Goal: Task Accomplishment & Management: Manage account settings

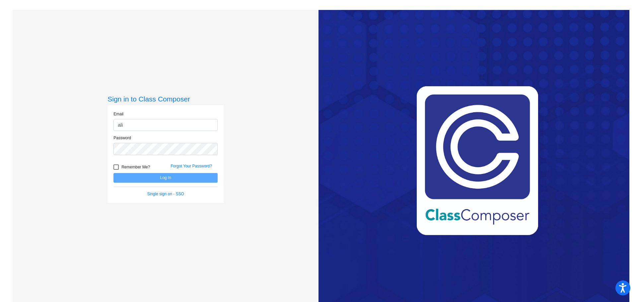
type input "[PERSON_NAME][EMAIL_ADDRESS][PERSON_NAME][DOMAIN_NAME]"
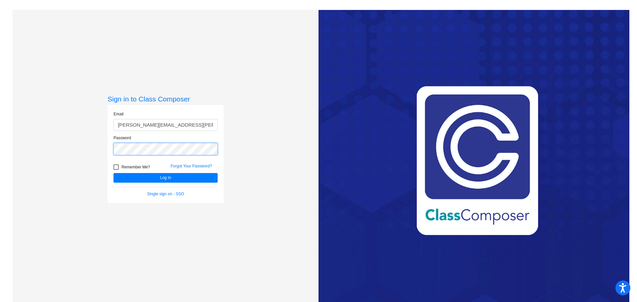
click at [113, 173] on button "Log In" at bounding box center [165, 178] width 104 height 10
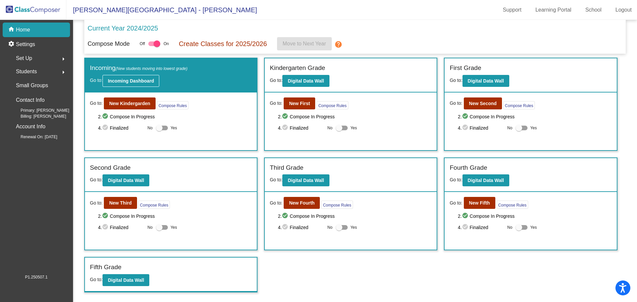
click at [139, 78] on b "Incoming Dashboard" at bounding box center [131, 80] width 46 height 5
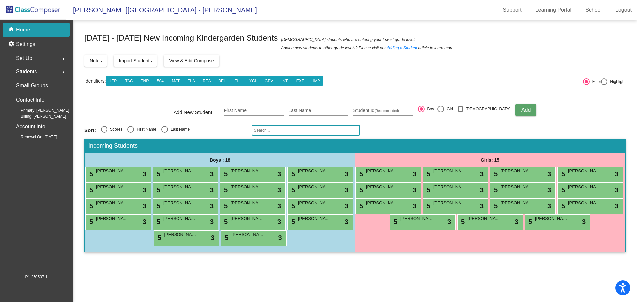
click at [20, 31] on p "Home" at bounding box center [23, 30] width 14 height 8
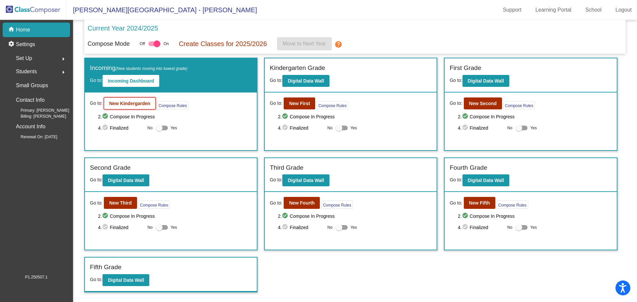
click at [138, 104] on b "New Kindergarden" at bounding box center [129, 103] width 41 height 5
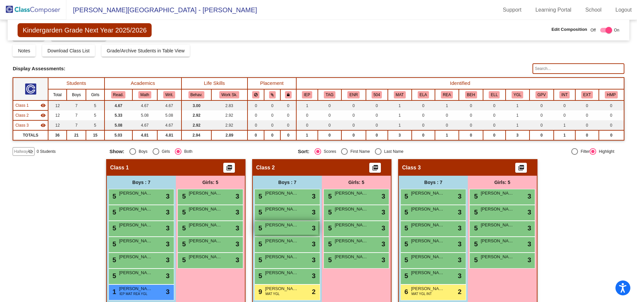
scroll to position [25, 0]
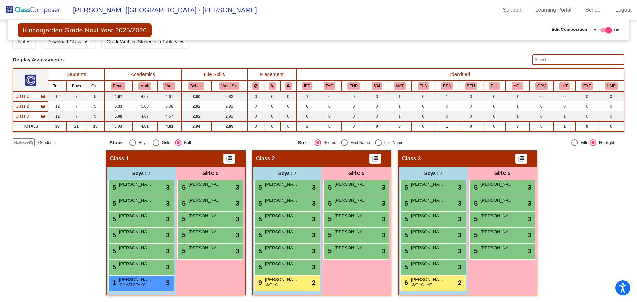
click at [0, 0] on div "Boys : 7" at bounding box center [0, 0] width 0 height 0
click at [139, 187] on span "[PERSON_NAME]" at bounding box center [135, 184] width 33 height 7
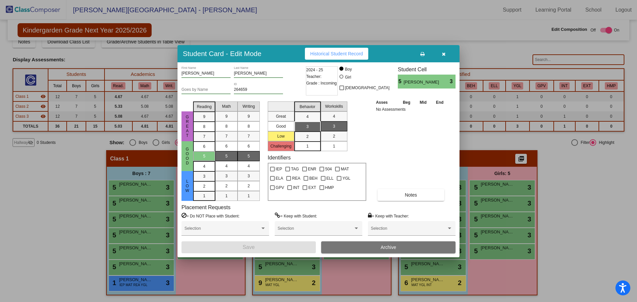
click at [440, 53] on button "button" at bounding box center [443, 54] width 21 height 12
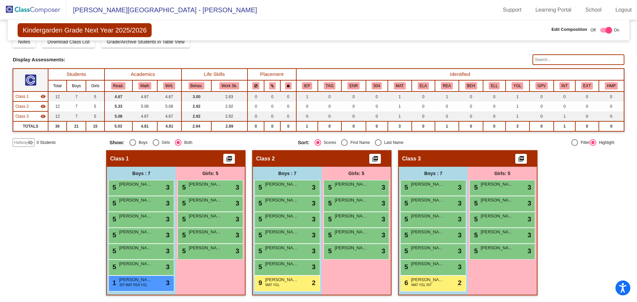
click at [68, 219] on div "Hallway - Hallway Class picture_as_pdf Add Student First Name Last Name Student…" at bounding box center [319, 226] width 612 height 152
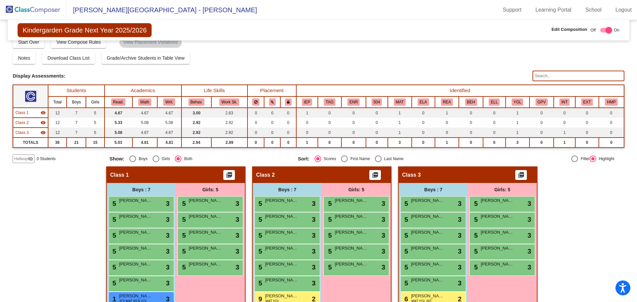
scroll to position [0, 0]
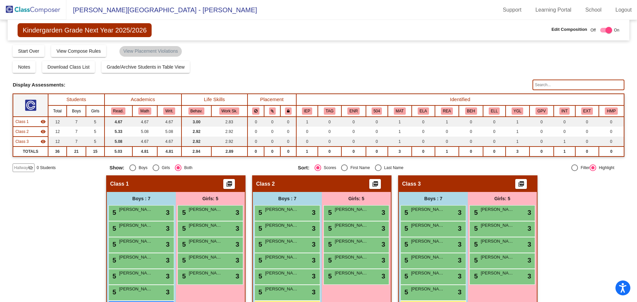
click at [23, 14] on img at bounding box center [33, 10] width 66 height 20
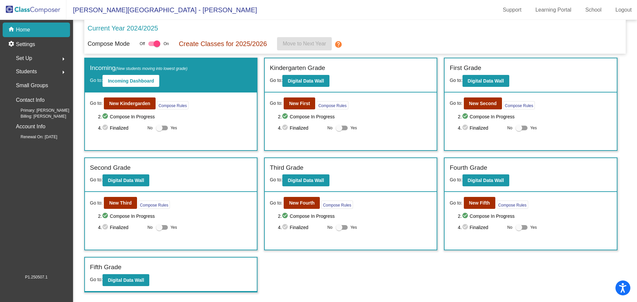
click at [34, 58] on div "Set Up arrow_right" at bounding box center [38, 58] width 63 height 13
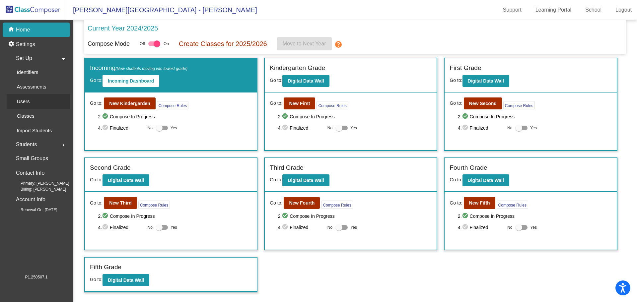
click at [35, 101] on div "Users" at bounding box center [21, 101] width 29 height 15
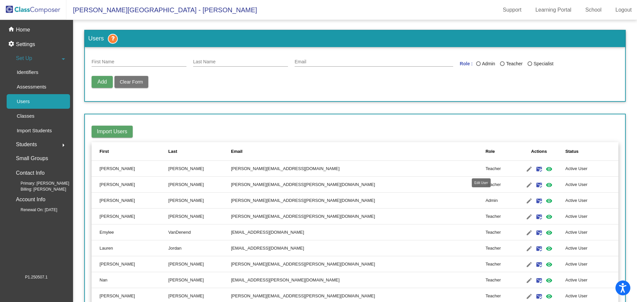
click at [525, 167] on mat-icon "edit" at bounding box center [529, 169] width 8 height 8
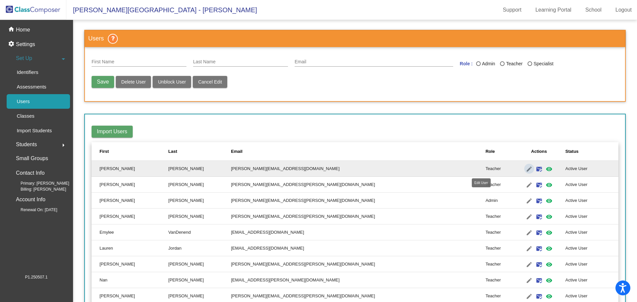
type input "[PERSON_NAME]"
type input "[PERSON_NAME][EMAIL_ADDRESS][DOMAIN_NAME]"
radio input "true"
click at [133, 82] on span "Delete User" at bounding box center [133, 81] width 25 height 5
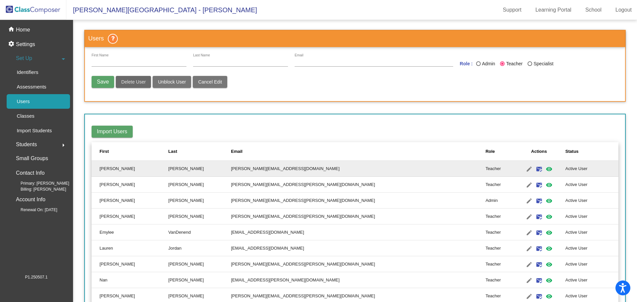
radio input "false"
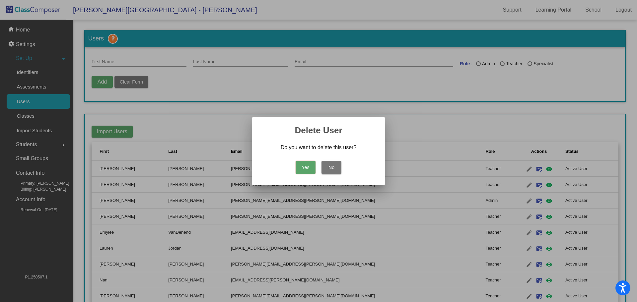
click at [325, 164] on button "No" at bounding box center [332, 167] width 20 height 13
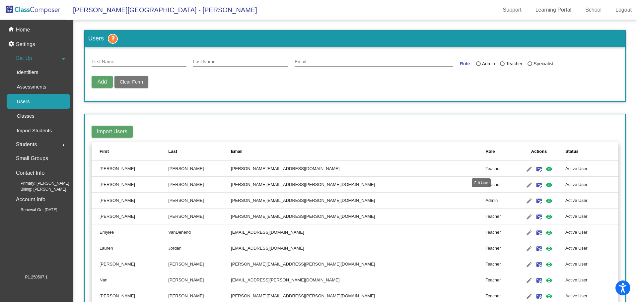
click at [525, 170] on mat-icon "edit" at bounding box center [529, 169] width 8 height 8
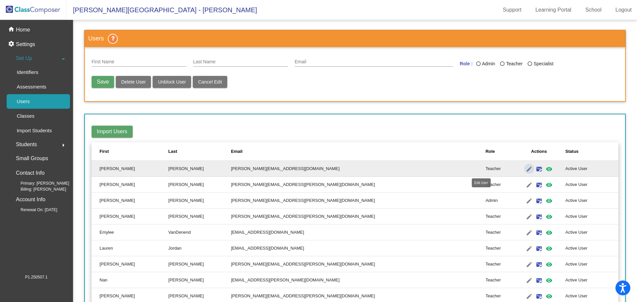
type input "[PERSON_NAME]"
type input "[PERSON_NAME][EMAIL_ADDRESS][DOMAIN_NAME]"
radio input "true"
click at [125, 85] on button "Delete User" at bounding box center [133, 82] width 35 height 12
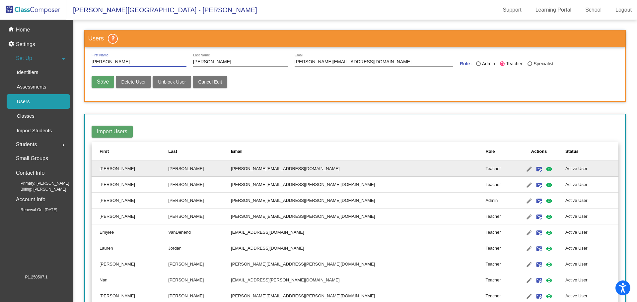
radio input "false"
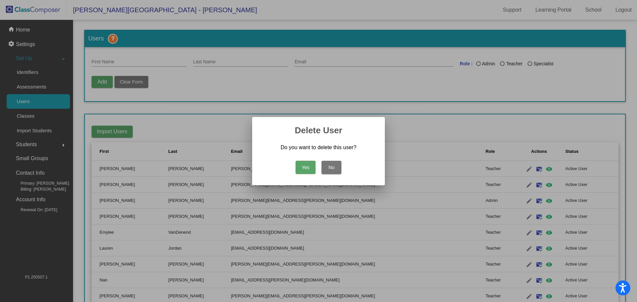
click at [310, 169] on button "Yes" at bounding box center [306, 167] width 20 height 13
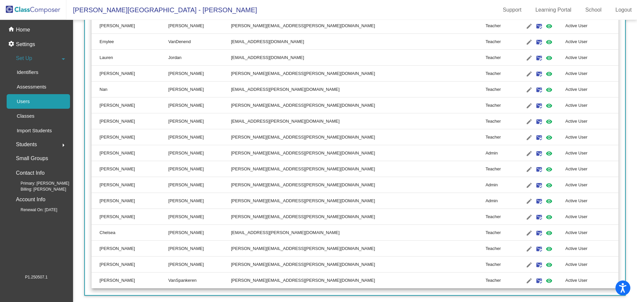
scroll to position [181, 0]
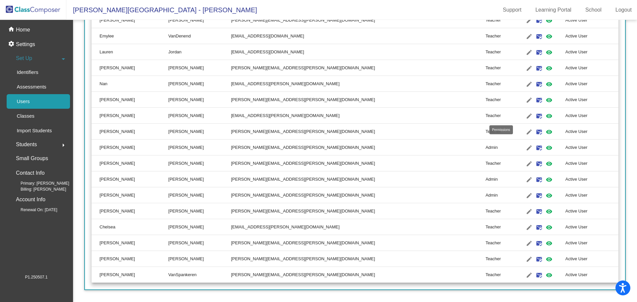
click at [545, 114] on mat-icon "visibility" at bounding box center [549, 116] width 8 height 8
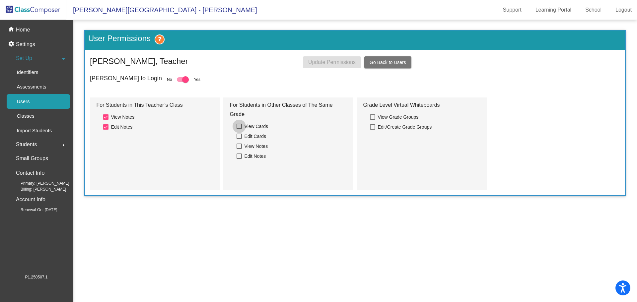
drag, startPoint x: 242, startPoint y: 127, endPoint x: 239, endPoint y: 129, distance: 3.6
click at [242, 127] on label "View Cards" at bounding box center [253, 126] width 32 height 8
click at [239, 129] on input "View Cards" at bounding box center [239, 129] width 0 height 0
checkbox input "true"
click at [239, 138] on div at bounding box center [239, 136] width 5 height 5
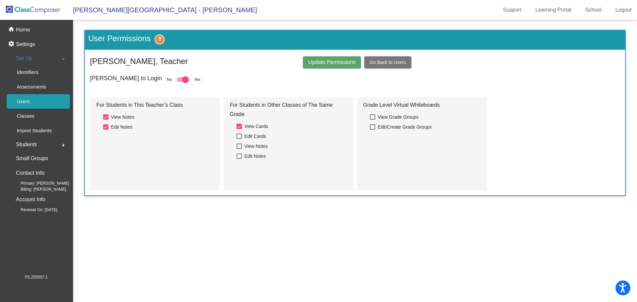
click at [239, 139] on input "Edit Cards" at bounding box center [239, 139] width 0 height 0
checkbox input "true"
click at [332, 63] on span "Update Permissions" at bounding box center [331, 62] width 47 height 6
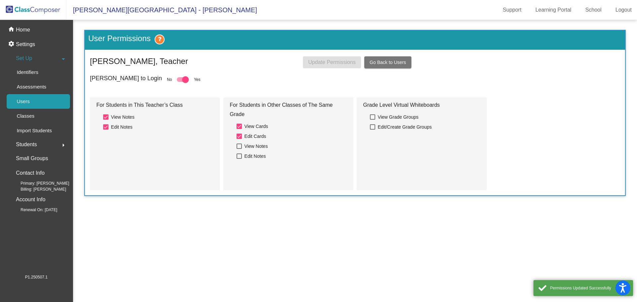
click at [387, 60] on span "Go Back to Users" at bounding box center [388, 62] width 37 height 5
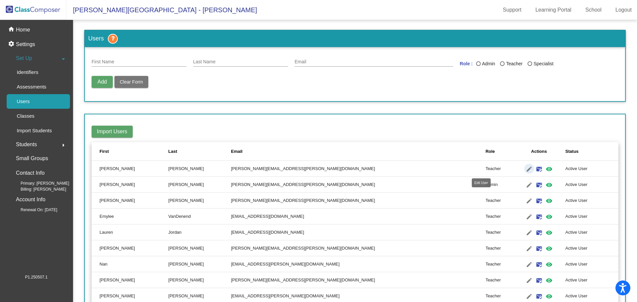
click at [525, 170] on mat-icon "edit" at bounding box center [529, 169] width 8 height 8
type input "[PERSON_NAME]"
type input "[PERSON_NAME][EMAIL_ADDRESS][PERSON_NAME][DOMAIN_NAME]"
radio input "true"
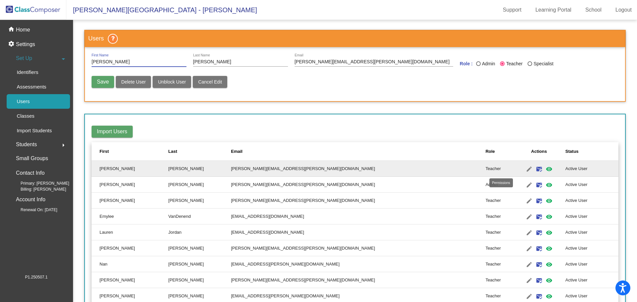
click at [545, 169] on mat-icon "visibility" at bounding box center [549, 169] width 8 height 8
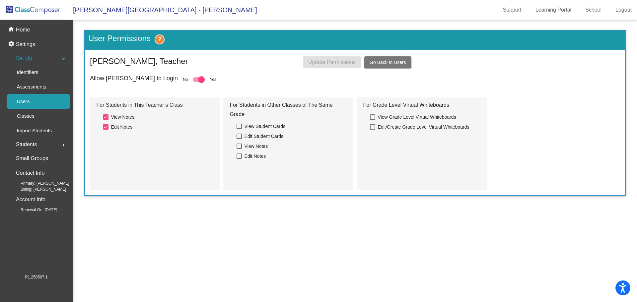
click at [241, 126] on div at bounding box center [239, 126] width 5 height 5
click at [239, 129] on input "View Student Cards" at bounding box center [239, 129] width 0 height 0
checkbox input "true"
click at [241, 136] on div at bounding box center [239, 136] width 5 height 5
click at [239, 139] on input "Edit Student Cards" at bounding box center [239, 139] width 0 height 0
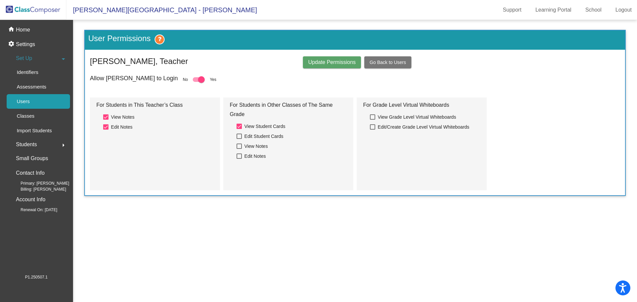
checkbox input "true"
click at [331, 63] on span "Update Permissions" at bounding box center [331, 62] width 47 height 6
click at [392, 60] on span "Go Back to Users" at bounding box center [388, 62] width 37 height 5
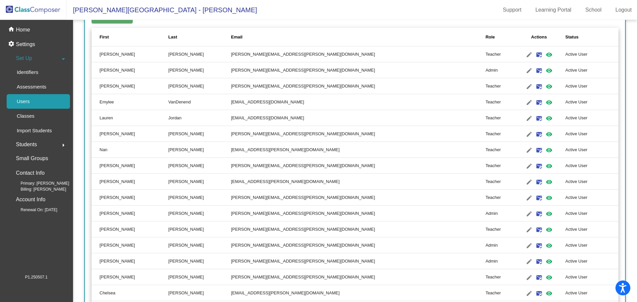
scroll to position [114, 0]
click at [545, 87] on mat-icon "visibility" at bounding box center [549, 87] width 8 height 8
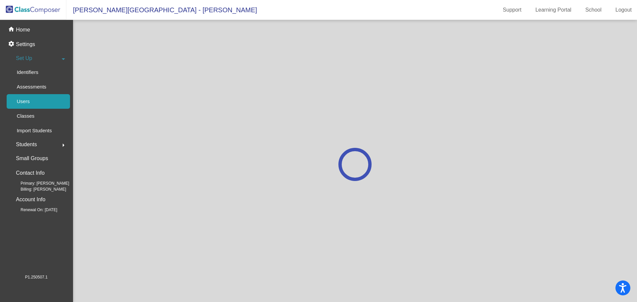
scroll to position [0, 0]
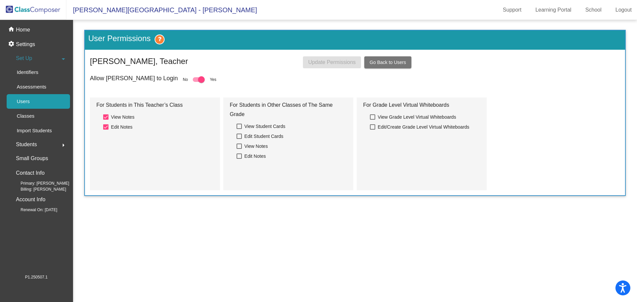
click at [239, 127] on div at bounding box center [239, 126] width 5 height 5
click at [239, 129] on input "View Student Cards" at bounding box center [239, 129] width 0 height 0
checkbox input "true"
click at [240, 137] on div at bounding box center [239, 136] width 5 height 5
click at [239, 139] on input "Edit Student Cards" at bounding box center [239, 139] width 0 height 0
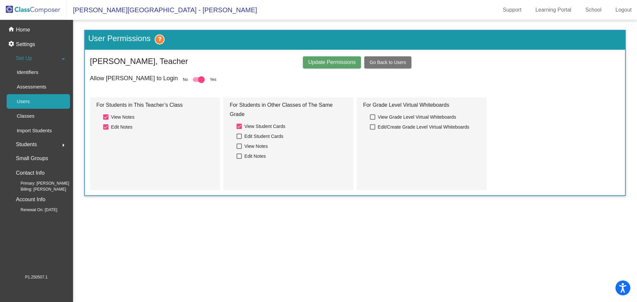
checkbox input "true"
click at [343, 64] on span "Update Permissions" at bounding box center [331, 62] width 47 height 6
click at [313, 238] on mat-sidenav-content "User Permissions [PERSON_NAME], Teacher Update Permissions Go Back to Users All…" at bounding box center [355, 161] width 564 height 282
click at [391, 61] on span "Go Back to Users" at bounding box center [388, 62] width 37 height 5
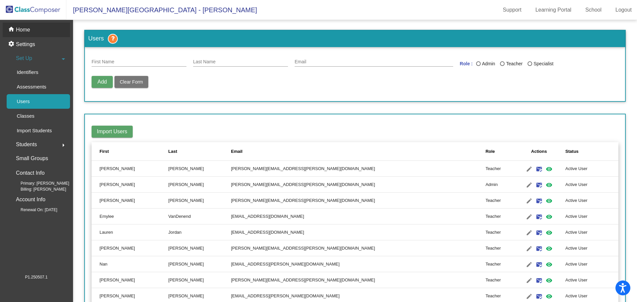
click at [36, 31] on div "home Home" at bounding box center [36, 30] width 67 height 15
